Goal: Check status

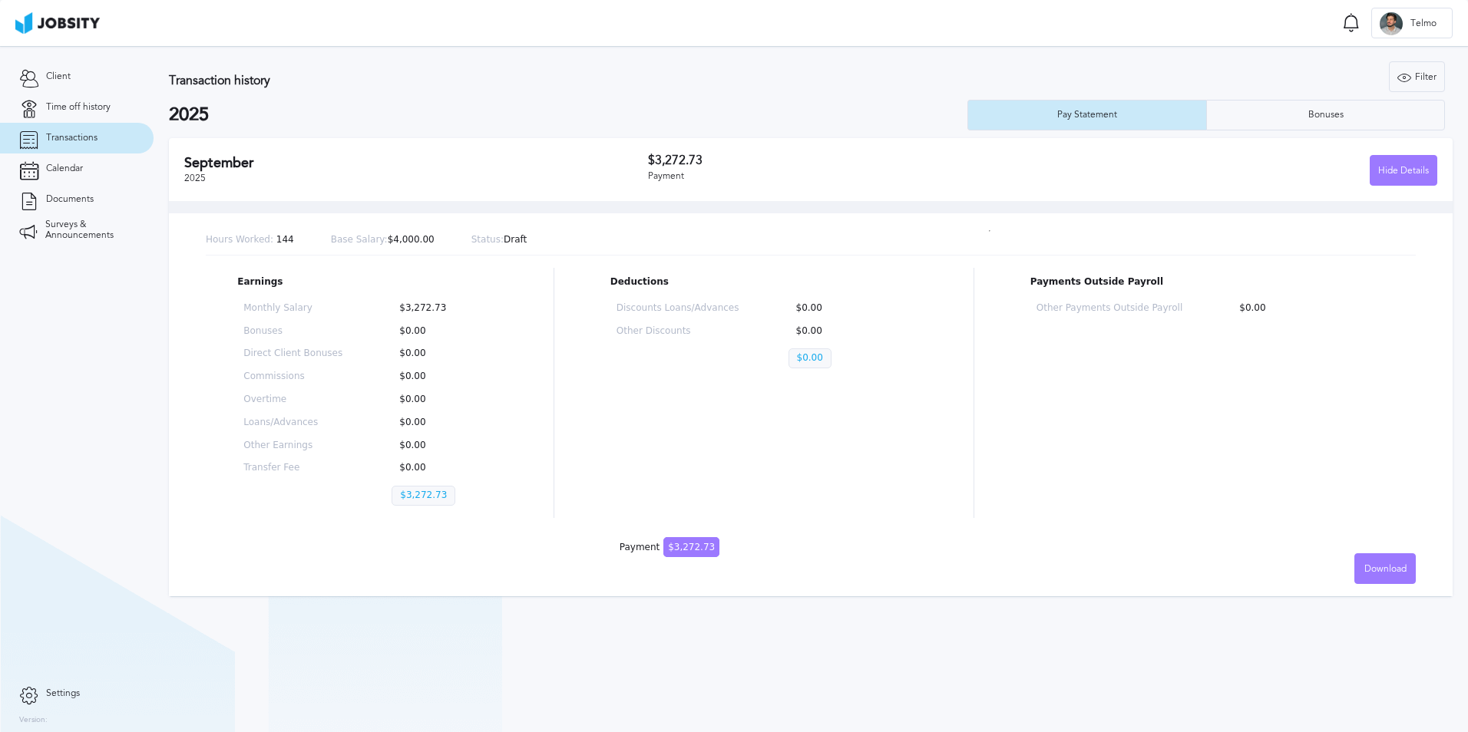
click at [31, 0] on section "Transactions Notifications Mark all as seen No notifications to show ... T Telm…" at bounding box center [734, 23] width 1468 height 46
drag, startPoint x: 508, startPoint y: 239, endPoint x: 415, endPoint y: 248, distance: 93.3
click at [416, 248] on div "Hours Worked: 144 Base Salary: $4,000.00 Status: Draft" at bounding box center [811, 241] width 1210 height 30
drag, startPoint x: 536, startPoint y: 251, endPoint x: 286, endPoint y: 234, distance: 250.0
click at [284, 235] on div "Hours Worked: 144 Base Salary: $4,000.00 Status: Draft" at bounding box center [811, 241] width 1210 height 30
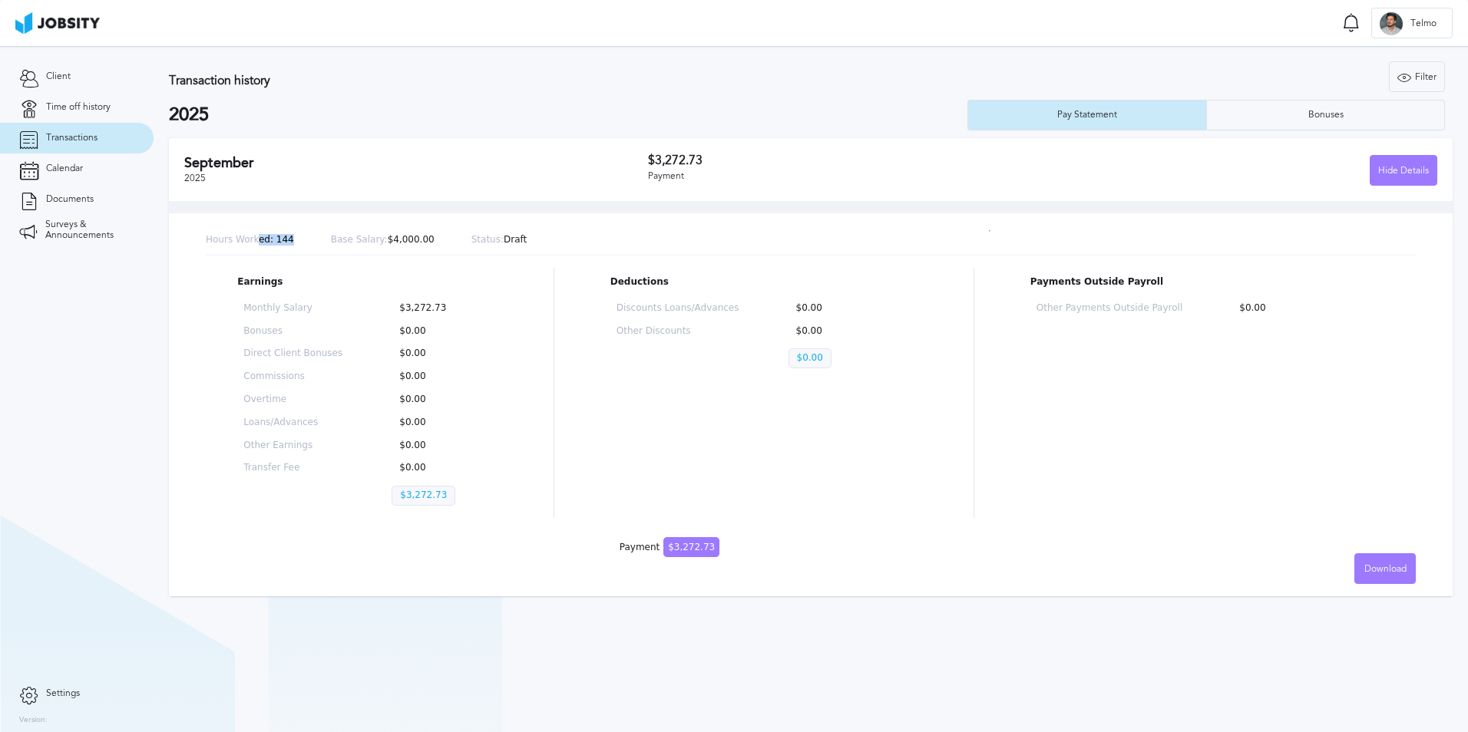
click at [291, 236] on div "Hours Worked: 144 Base Salary: $4,000.00 Status: Draft" at bounding box center [811, 241] width 1210 height 30
